Goal: Check status: Check status

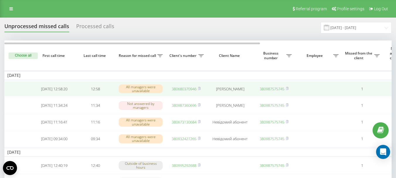
click at [187, 90] on link "380680370946" at bounding box center [184, 88] width 25 height 5
